Goal: Information Seeking & Learning: Learn about a topic

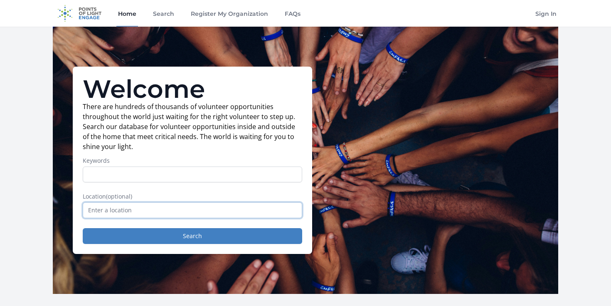
click at [207, 215] on input "text" at bounding box center [193, 210] width 220 height 16
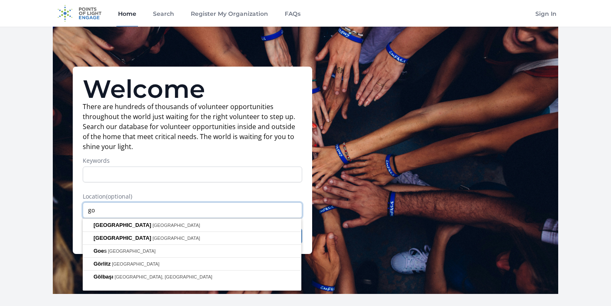
type input "g"
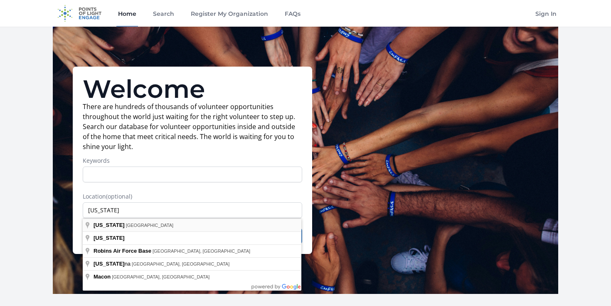
type input "Georgia, USA"
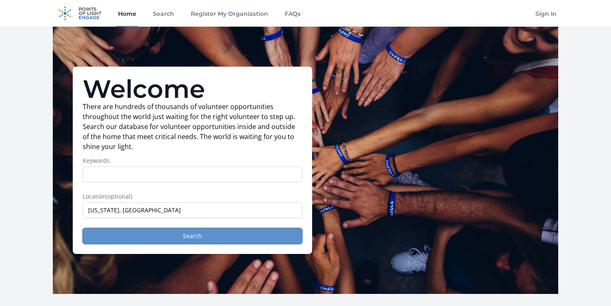
click at [168, 236] on button "Search" at bounding box center [193, 236] width 220 height 16
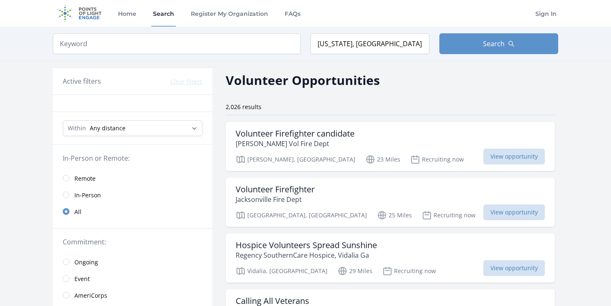
click at [72, 175] on link "Remote" at bounding box center [133, 178] width 160 height 17
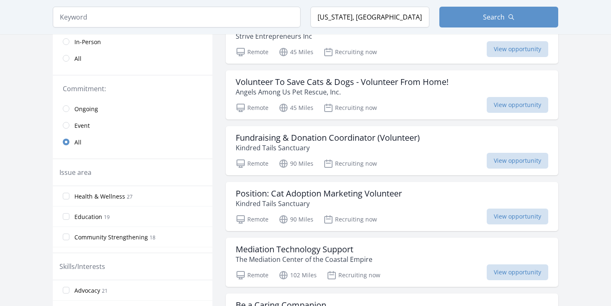
scroll to position [164, 0]
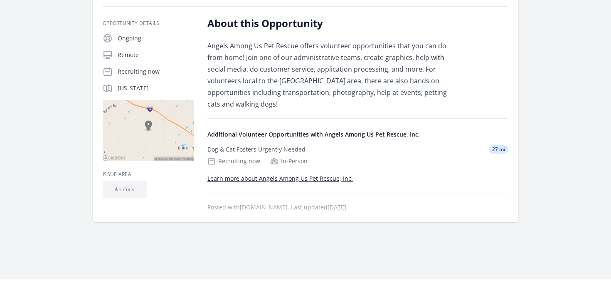
scroll to position [161, 0]
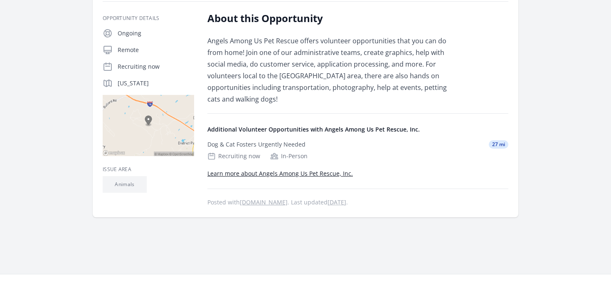
click at [298, 174] on link "Learn more about Angels Among Us Pet Rescue, Inc." at bounding box center [280, 173] width 146 height 8
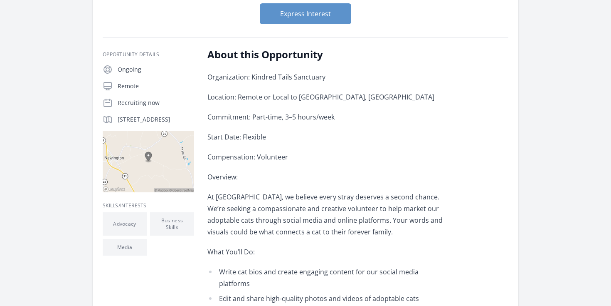
scroll to position [146, 0]
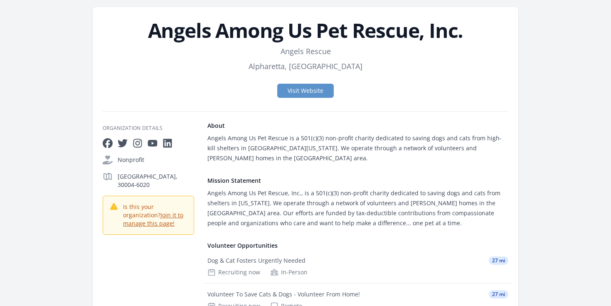
scroll to position [29, 0]
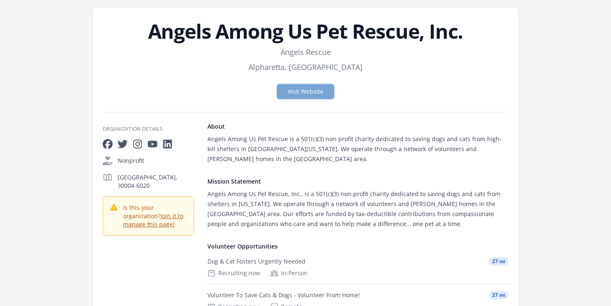
click at [316, 94] on link "Visit Website" at bounding box center [305, 91] width 57 height 14
